Goal: Task Accomplishment & Management: Manage account settings

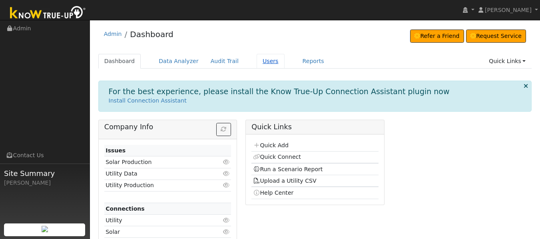
click at [264, 62] on link "Users" at bounding box center [271, 61] width 28 height 15
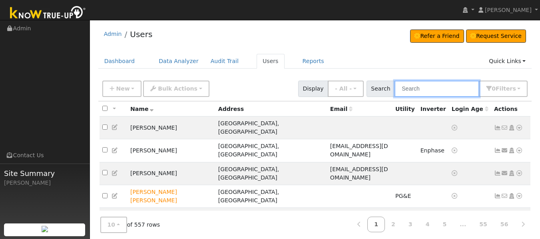
click at [419, 90] on input "text" at bounding box center [437, 89] width 85 height 16
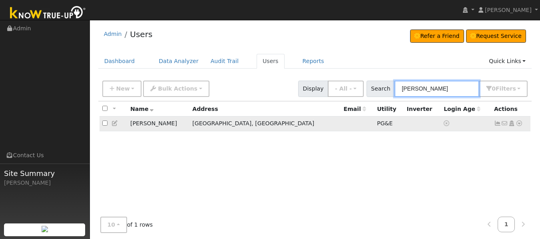
type input "john du"
click at [496, 125] on icon at bounding box center [497, 124] width 7 height 6
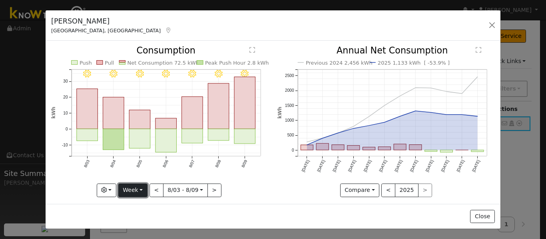
click at [126, 191] on button "Week" at bounding box center [132, 191] width 29 height 14
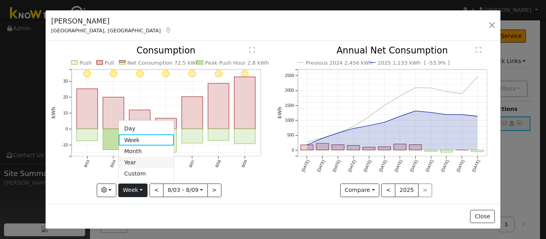
click at [132, 163] on link "Year" at bounding box center [147, 162] width 56 height 11
type input "2024-08-01"
